Goal: Information Seeking & Learning: Find specific fact

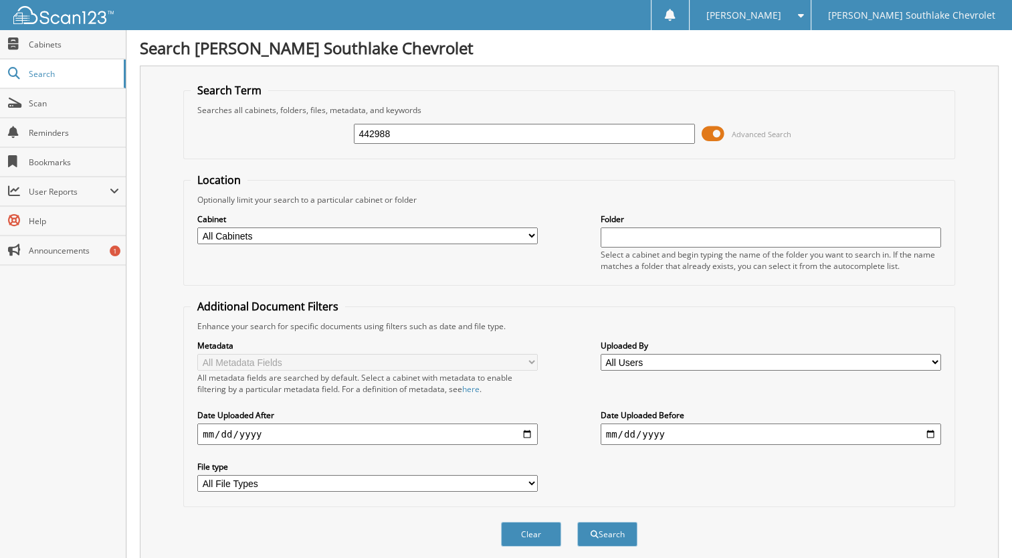
type input "442988"
click at [577, 522] on button "Search" at bounding box center [607, 534] width 60 height 25
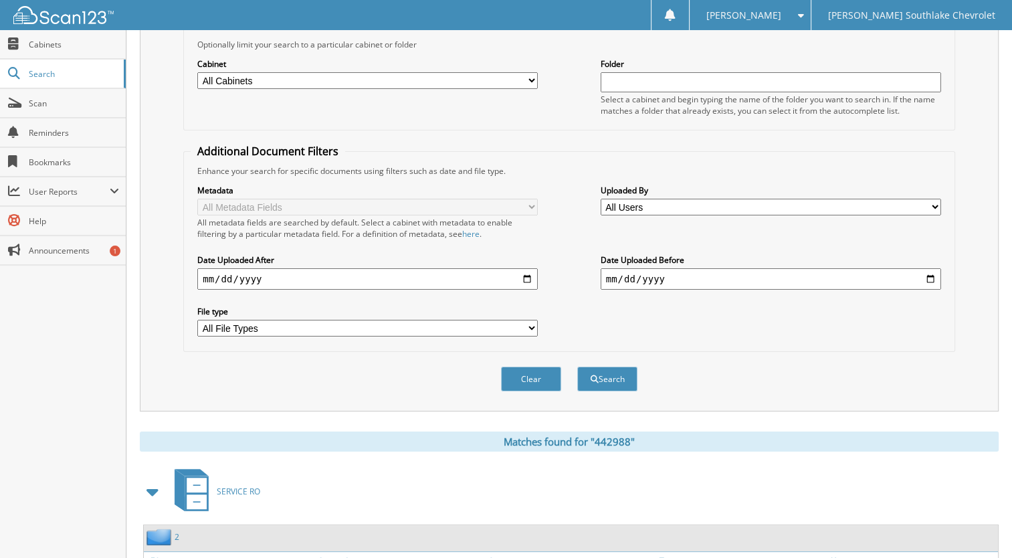
scroll to position [227, 0]
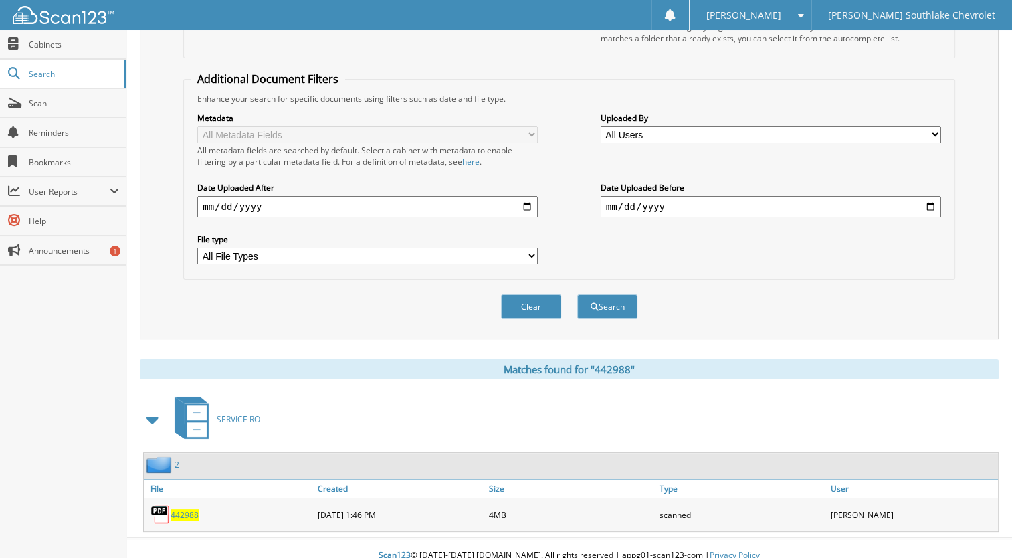
click at [186, 509] on span "442988" at bounding box center [185, 514] width 28 height 11
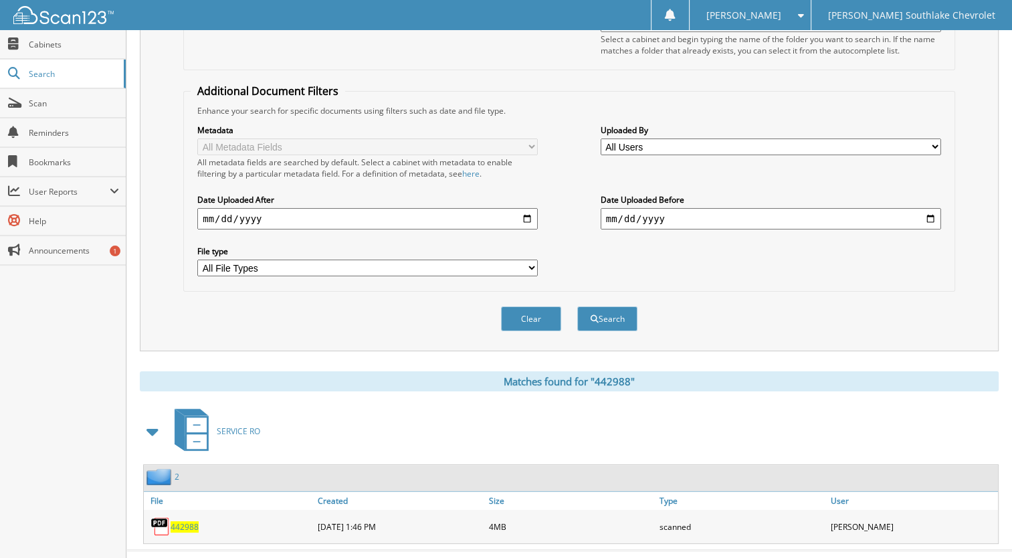
scroll to position [0, 0]
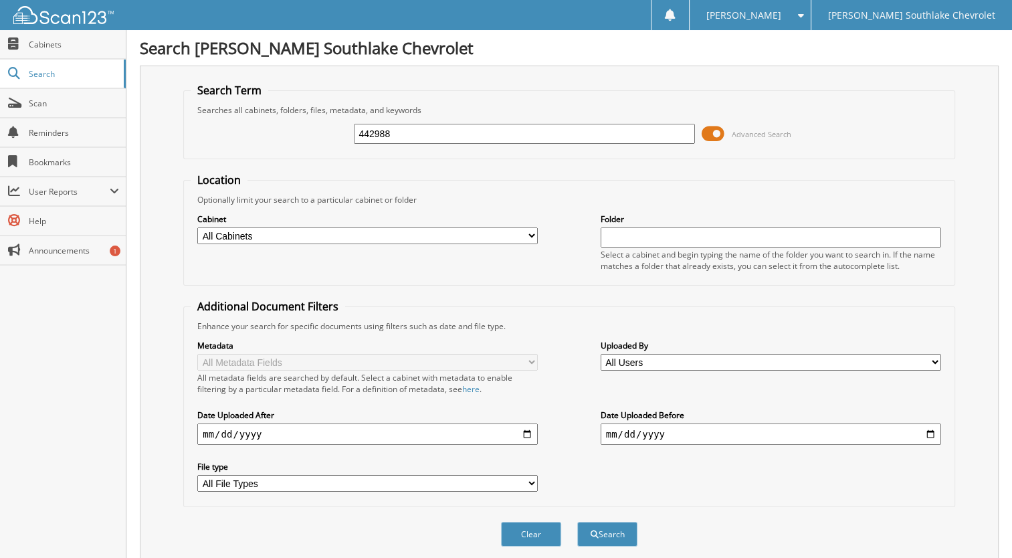
click at [377, 136] on input "442988" at bounding box center [524, 134] width 340 height 20
type input "444038"
click at [577, 522] on button "Search" at bounding box center [607, 534] width 60 height 25
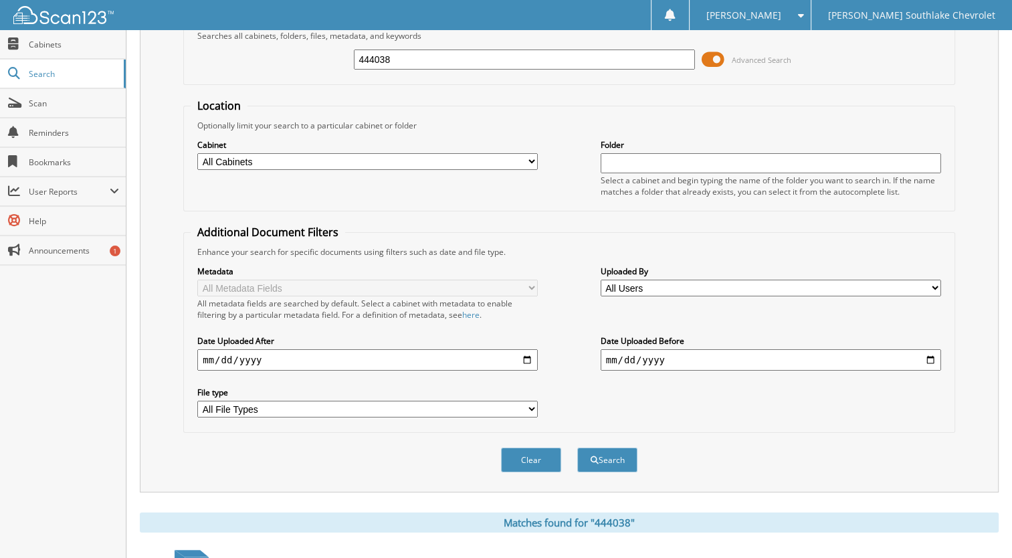
scroll to position [227, 0]
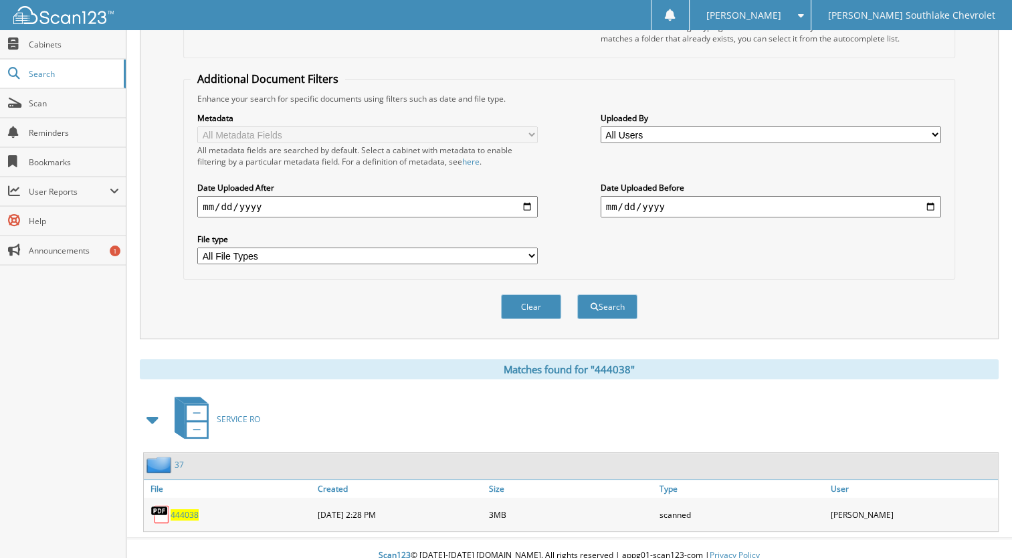
click at [179, 509] on span "444038" at bounding box center [185, 514] width 28 height 11
